Goal: Check status: Check status

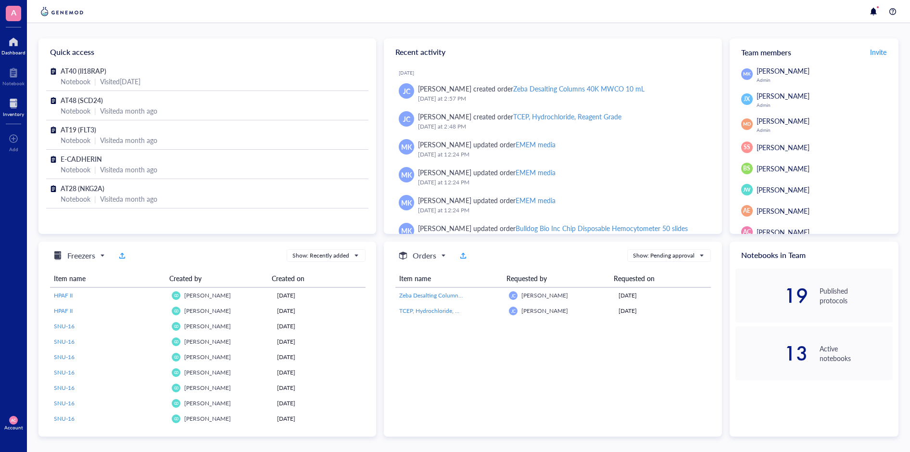
click at [17, 103] on div at bounding box center [13, 103] width 21 height 15
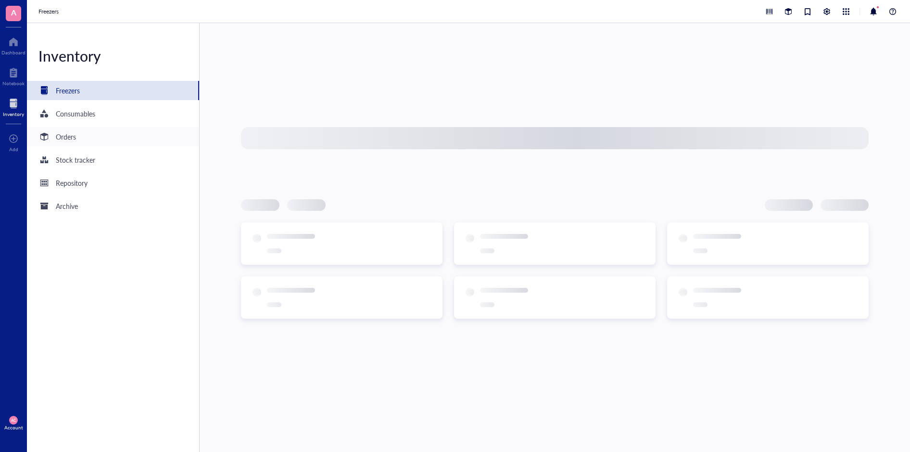
click at [64, 137] on div "Orders" at bounding box center [66, 136] width 20 height 11
